Goal: Submit feedback/report problem

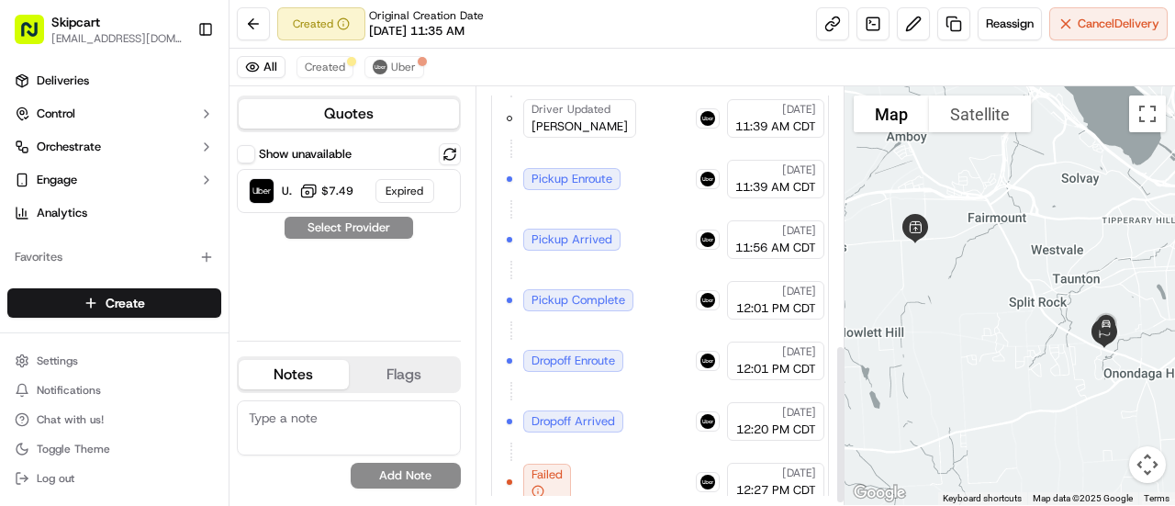
scroll to position [677, 0]
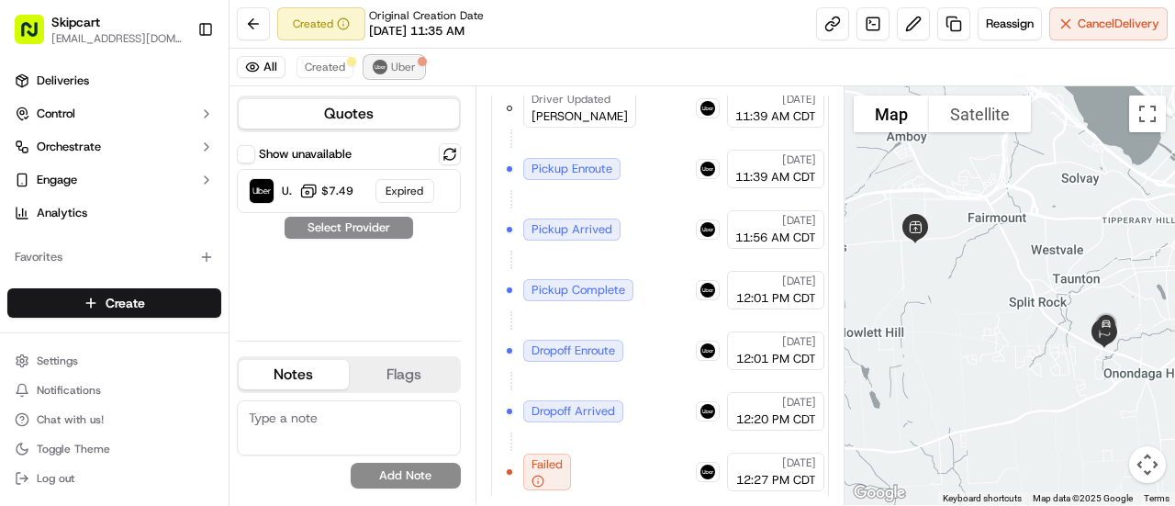
click at [411, 64] on span "Uber" at bounding box center [403, 67] width 25 height 15
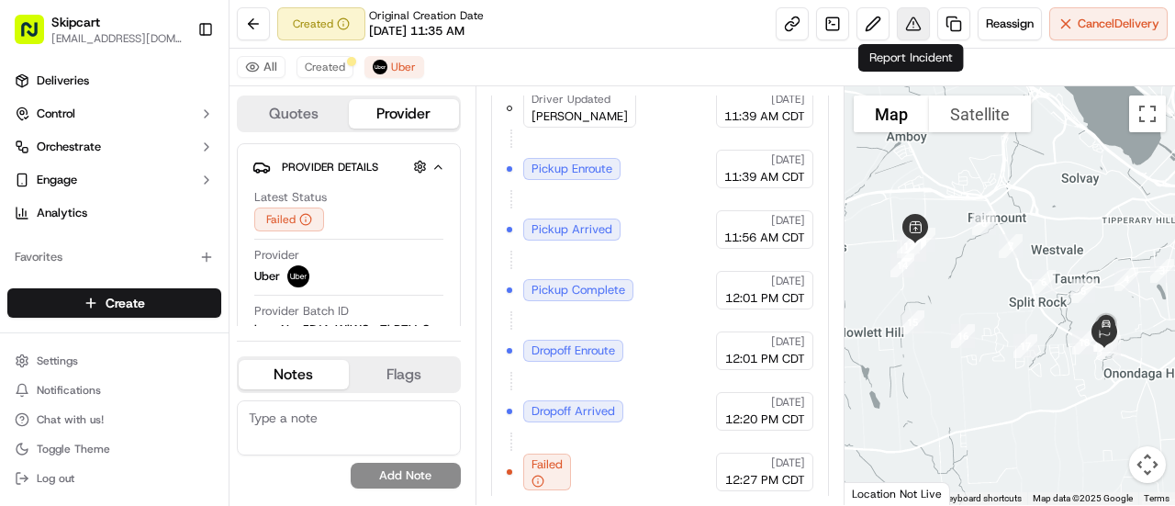
click at [910, 28] on button at bounding box center [913, 23] width 33 height 33
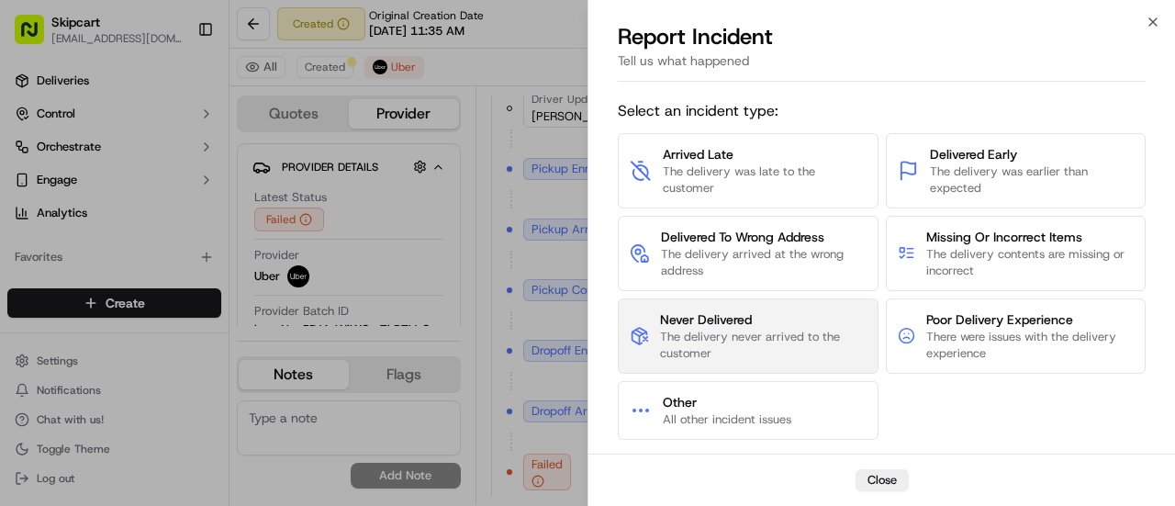
click at [743, 342] on span "The delivery never arrived to the customer" at bounding box center [763, 345] width 206 height 33
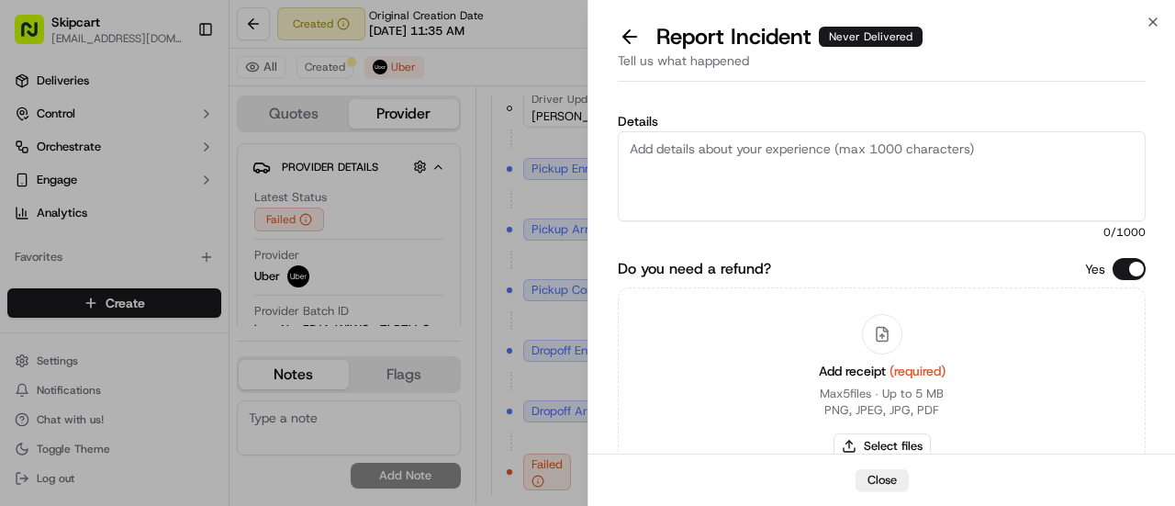
click at [654, 153] on textarea "Details" at bounding box center [882, 176] width 528 height 90
paste textarea "Driver picked up order and failed to deliver or return items."
type textarea "Driver picked up order and failed to deliver or return items."
click at [893, 443] on button "Select files" at bounding box center [882, 446] width 97 height 26
type input "C:\fakepath\Screenshot 2025-09-15 124440.png"
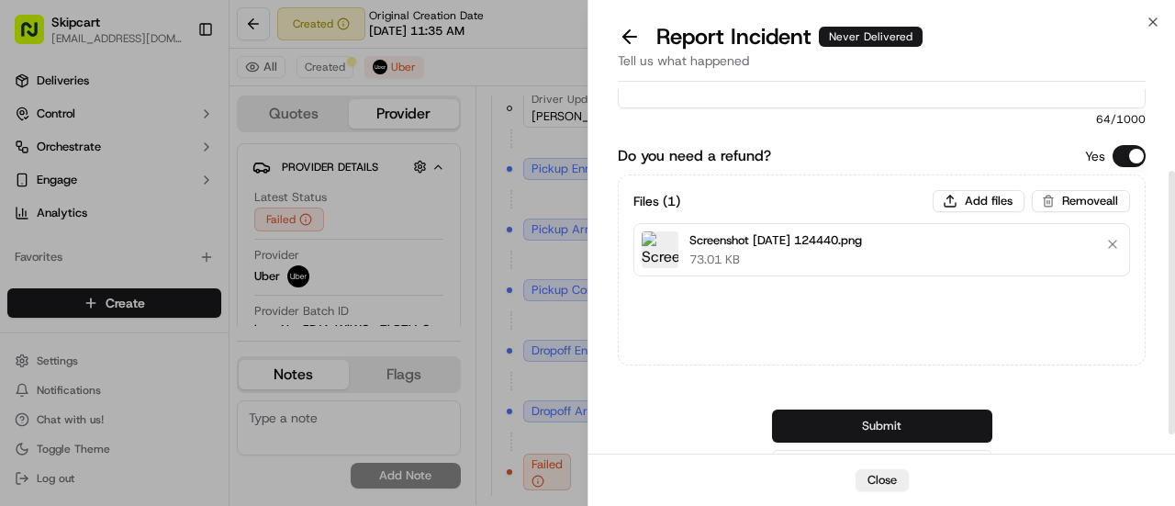
scroll to position [140, 0]
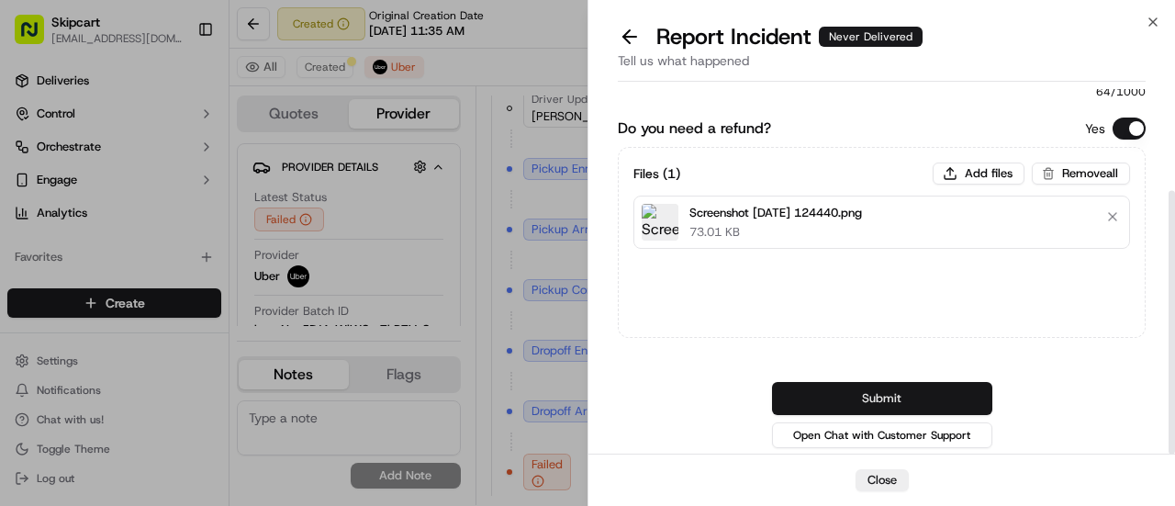
click at [878, 392] on button "Submit" at bounding box center [882, 398] width 220 height 33
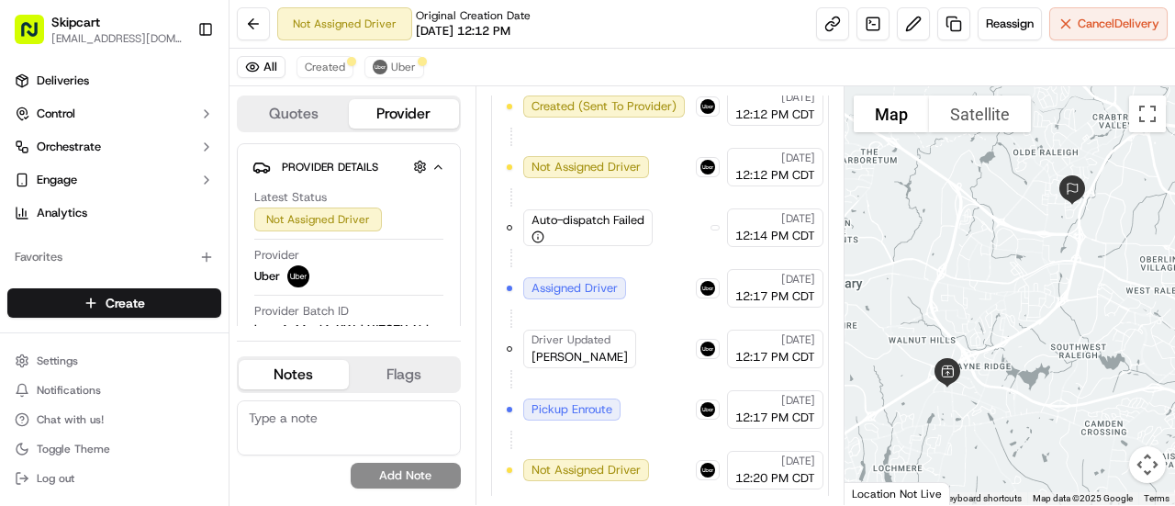
scroll to position [253, 0]
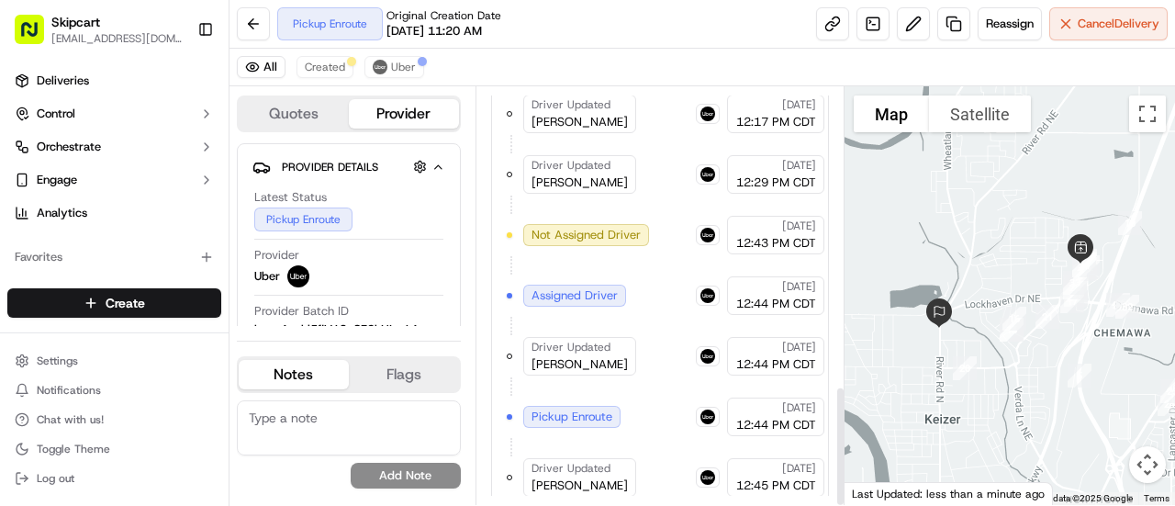
scroll to position [1037, 0]
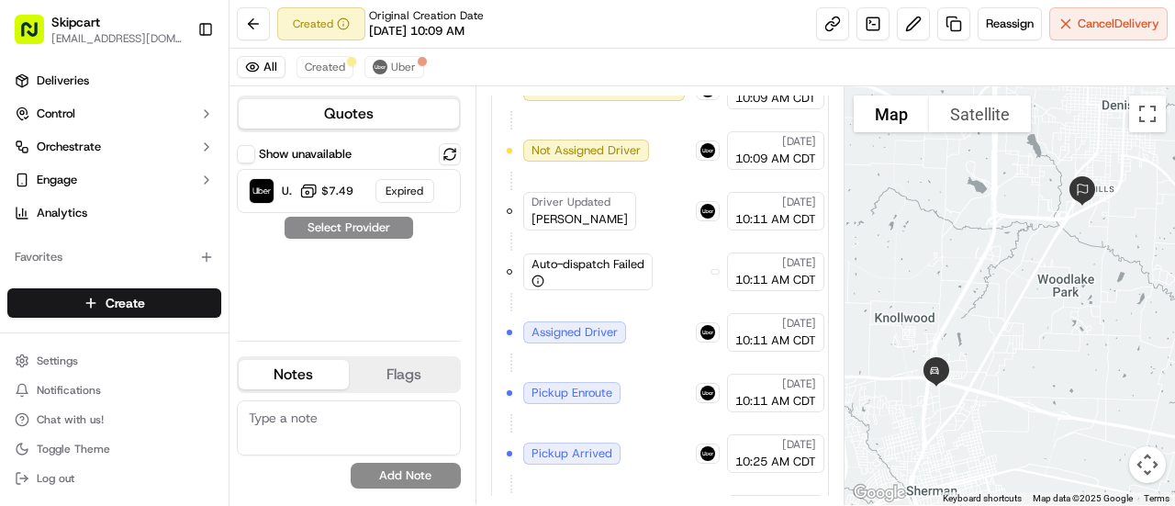
scroll to position [608, 0]
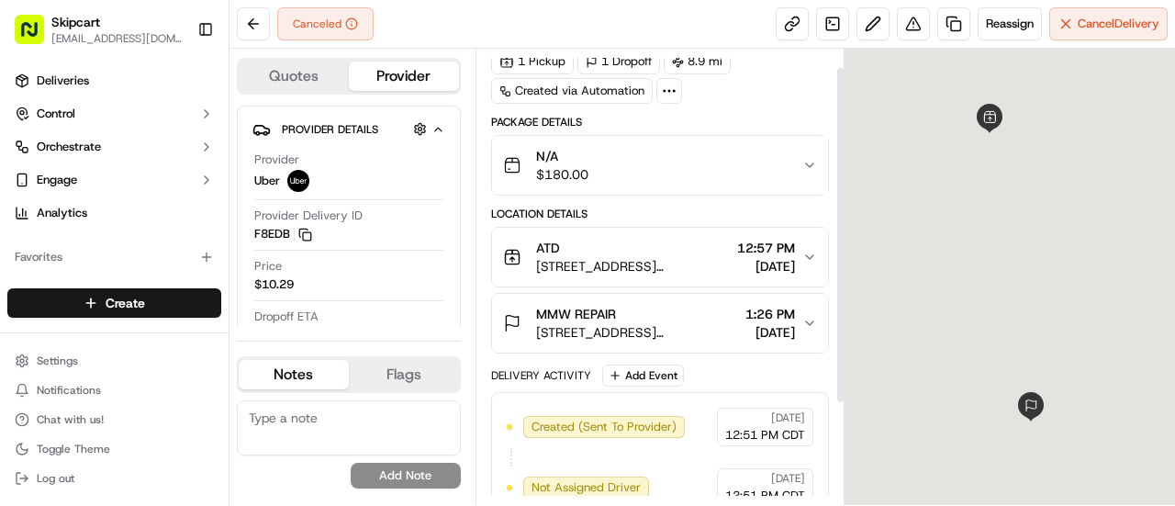
scroll to position [160, 0]
